Goal: Transaction & Acquisition: Download file/media

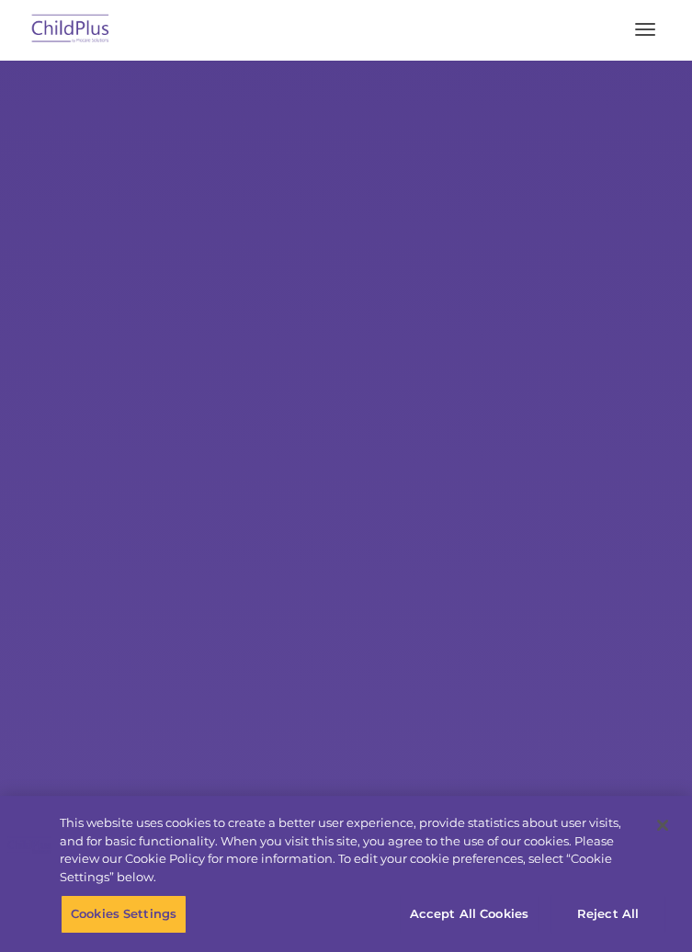
select select "MEDIUM"
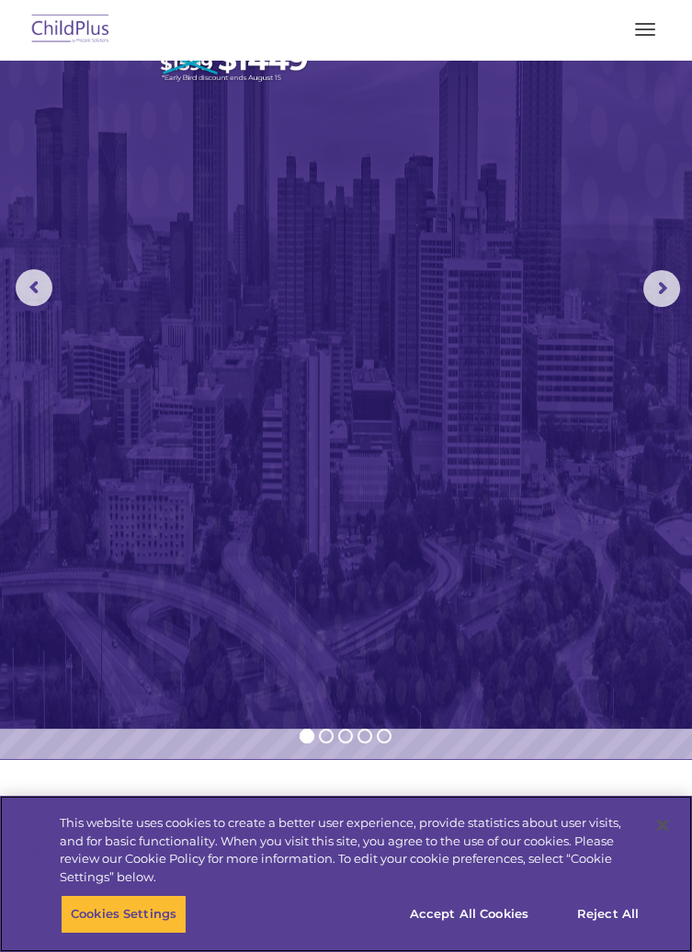
scroll to position [214, 0]
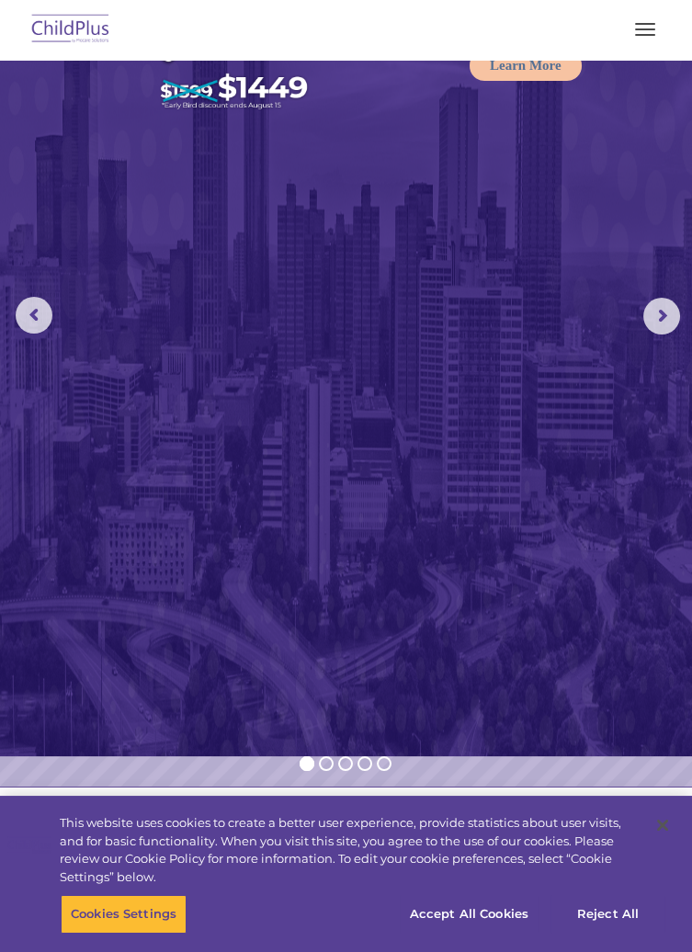
click at [649, 35] on span "button" at bounding box center [645, 35] width 20 height 2
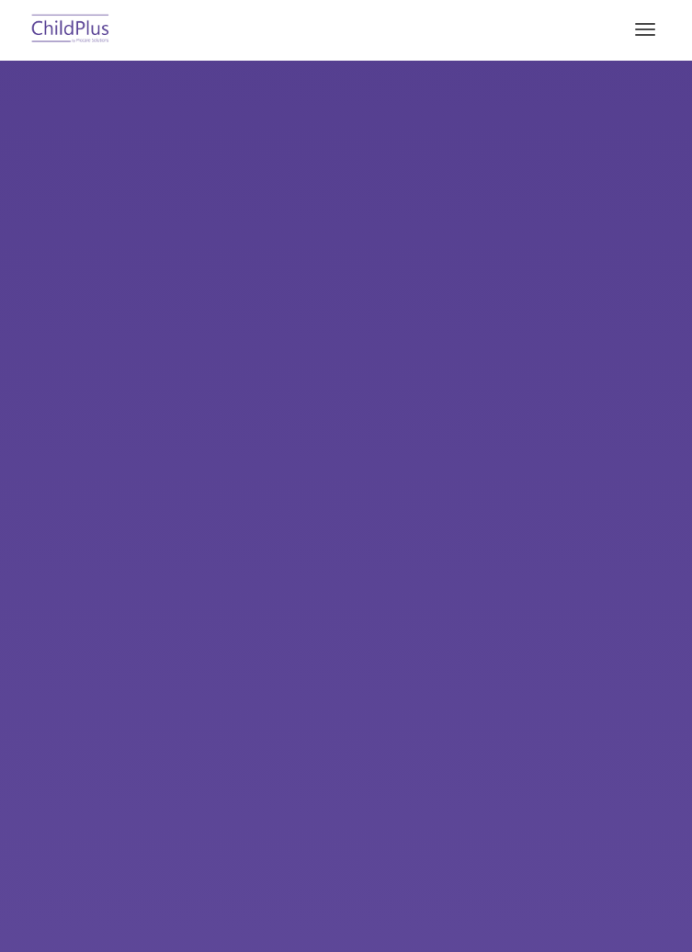
select select "MEDIUM"
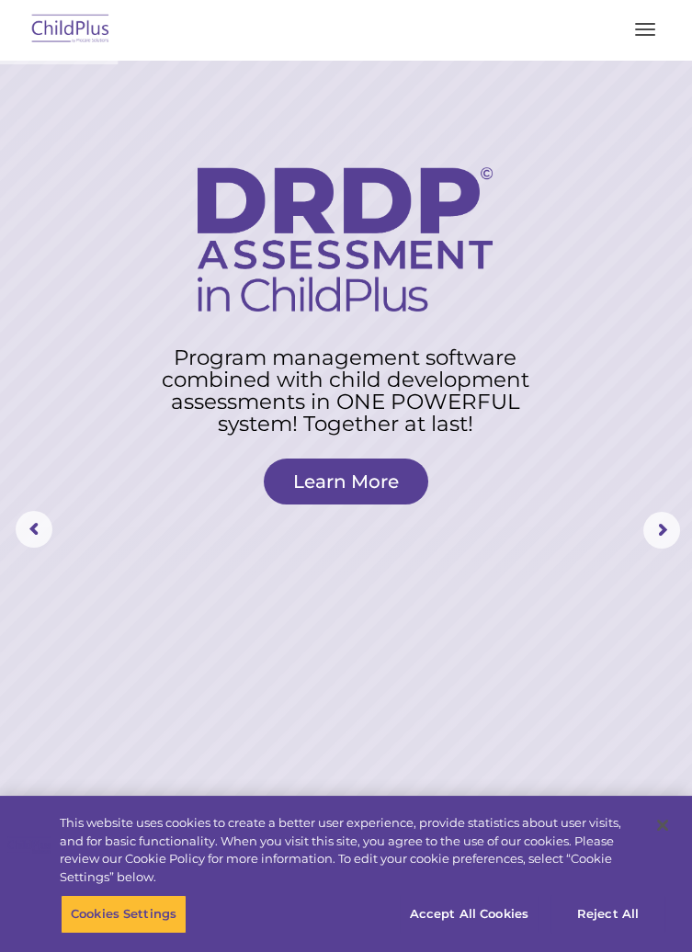
click at [654, 30] on button "button" at bounding box center [645, 29] width 39 height 29
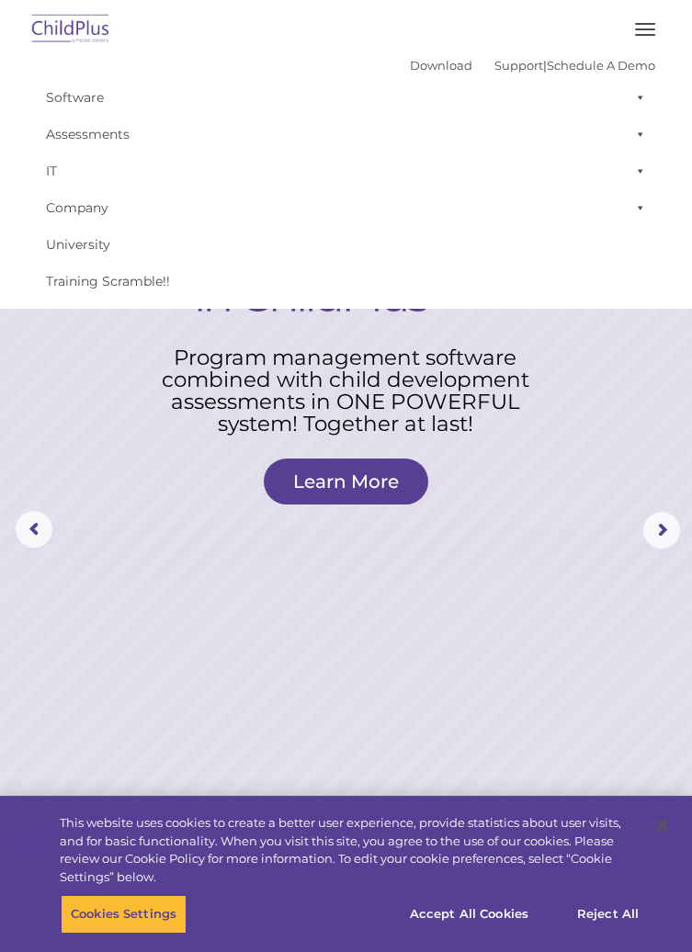
click at [380, 470] on link "Learn More" at bounding box center [346, 481] width 164 height 46
click at [423, 66] on link "Download" at bounding box center [441, 65] width 62 height 15
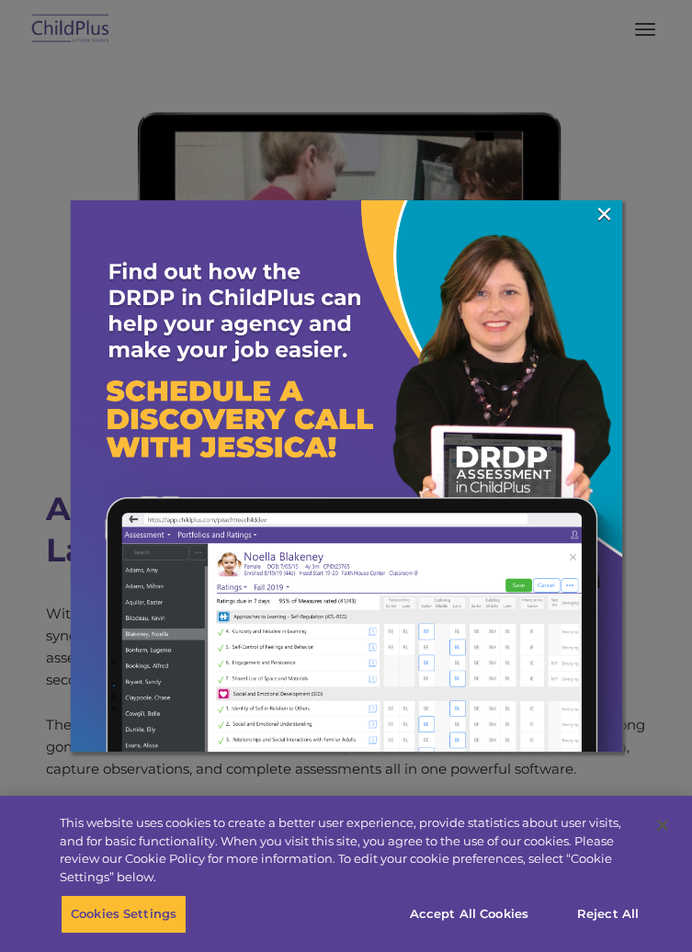
click at [615, 200] on img at bounding box center [346, 475] width 551 height 551
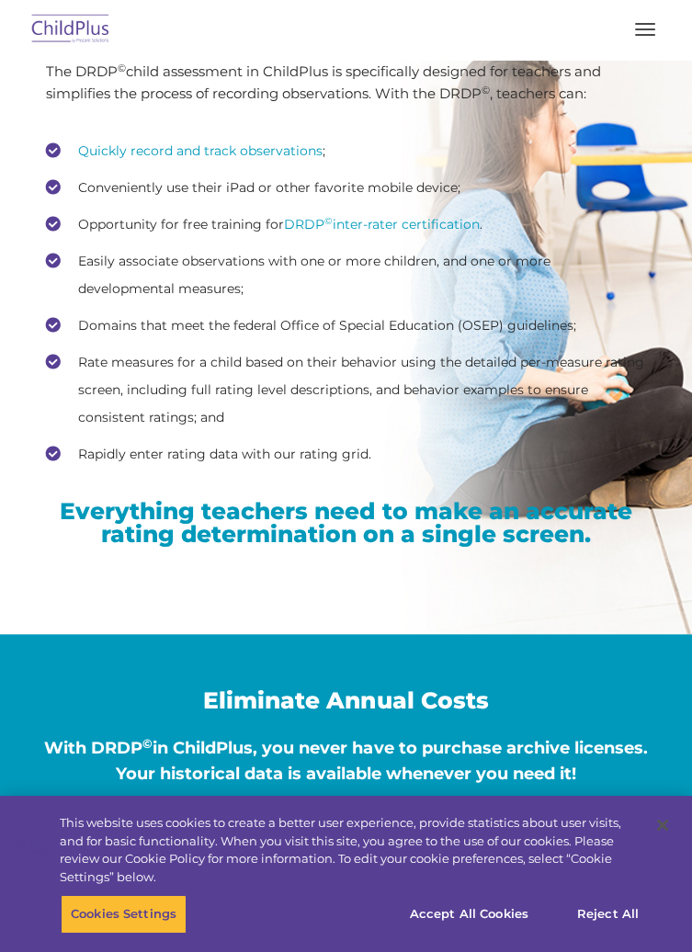
scroll to position [3573, 0]
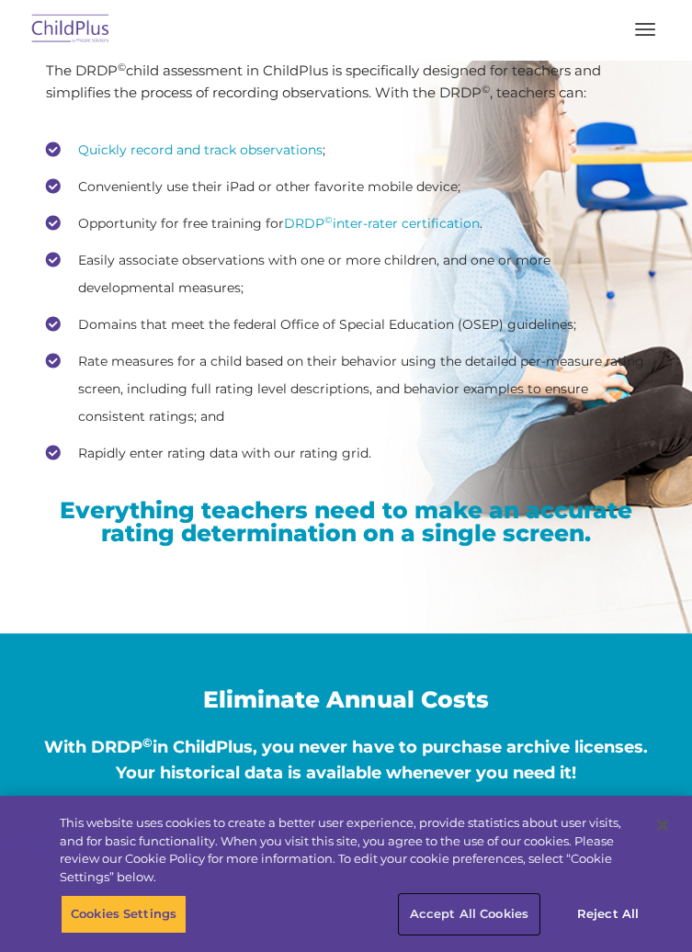
click at [493, 933] on button "Accept All Cookies" at bounding box center [469, 914] width 139 height 39
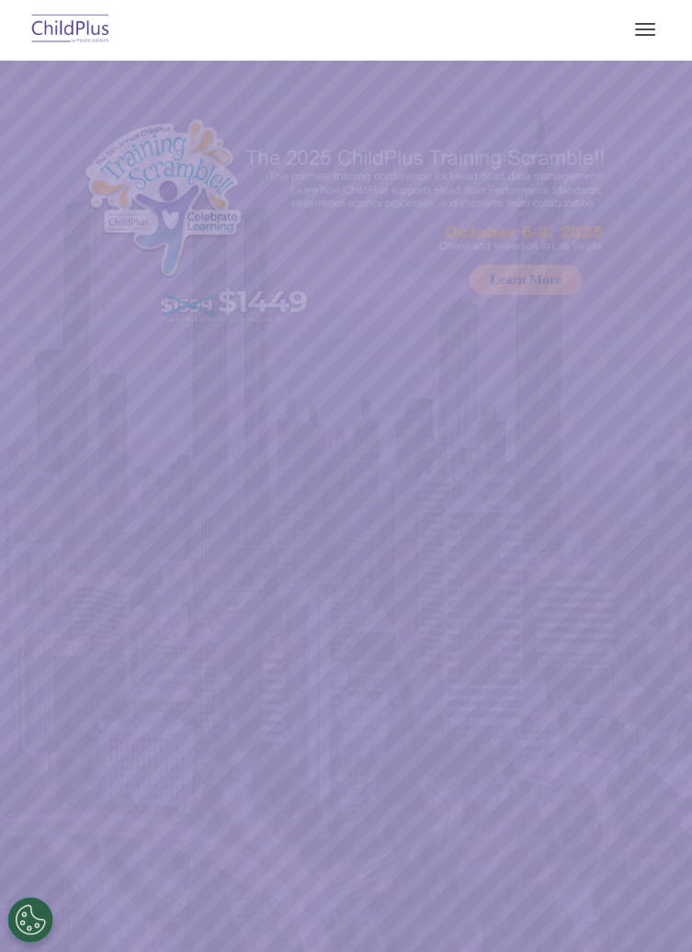
select select "MEDIUM"
